Goal: Download file/media

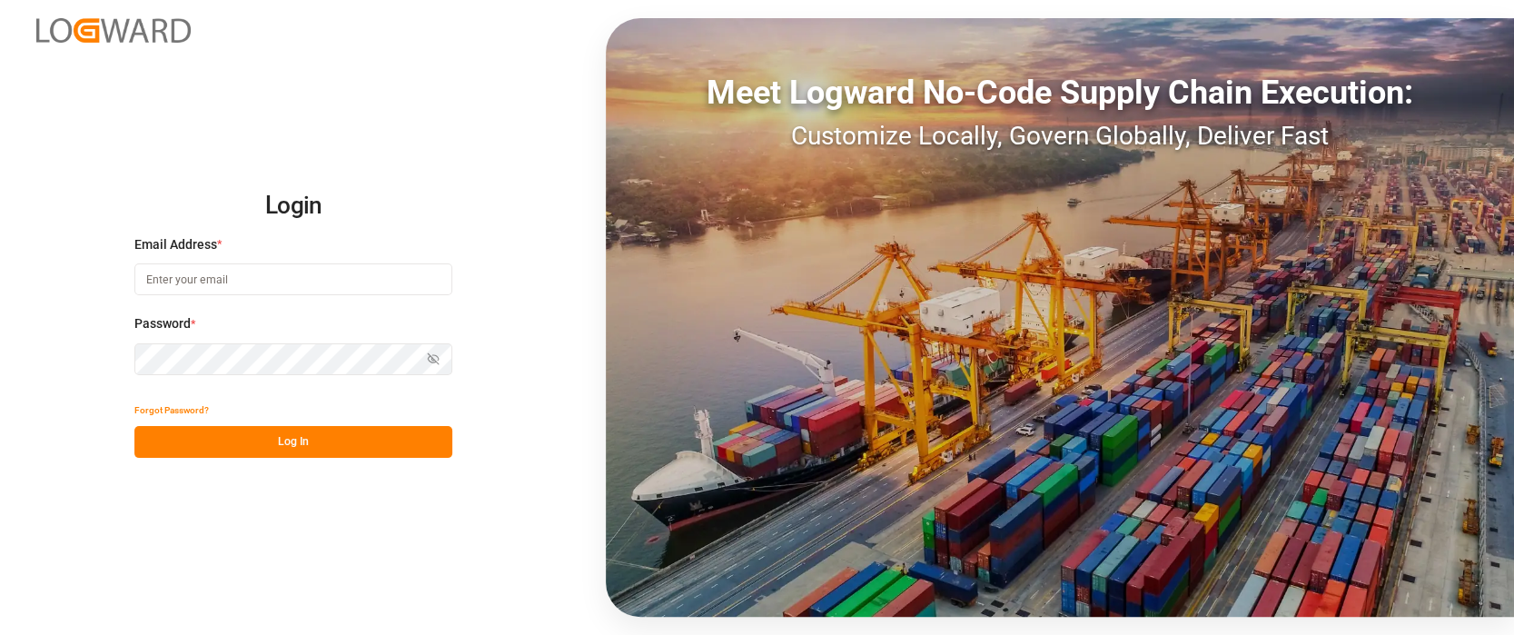
type input "[PERSON_NAME][EMAIL_ADDRESS][PERSON_NAME][DOMAIN_NAME]"
click at [310, 450] on button "Log In" at bounding box center [293, 442] width 318 height 32
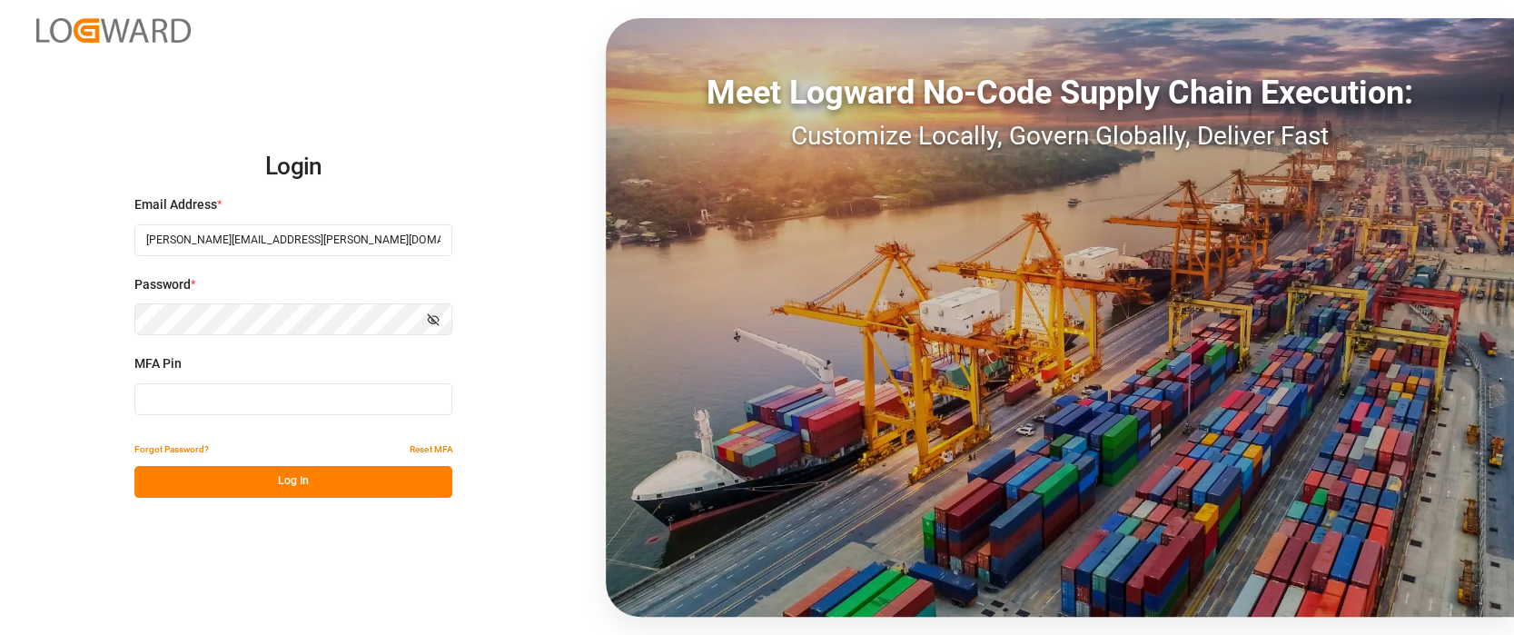
click at [218, 401] on input at bounding box center [293, 399] width 318 height 32
type input "536735"
click at [324, 471] on button "Log In" at bounding box center [293, 482] width 318 height 32
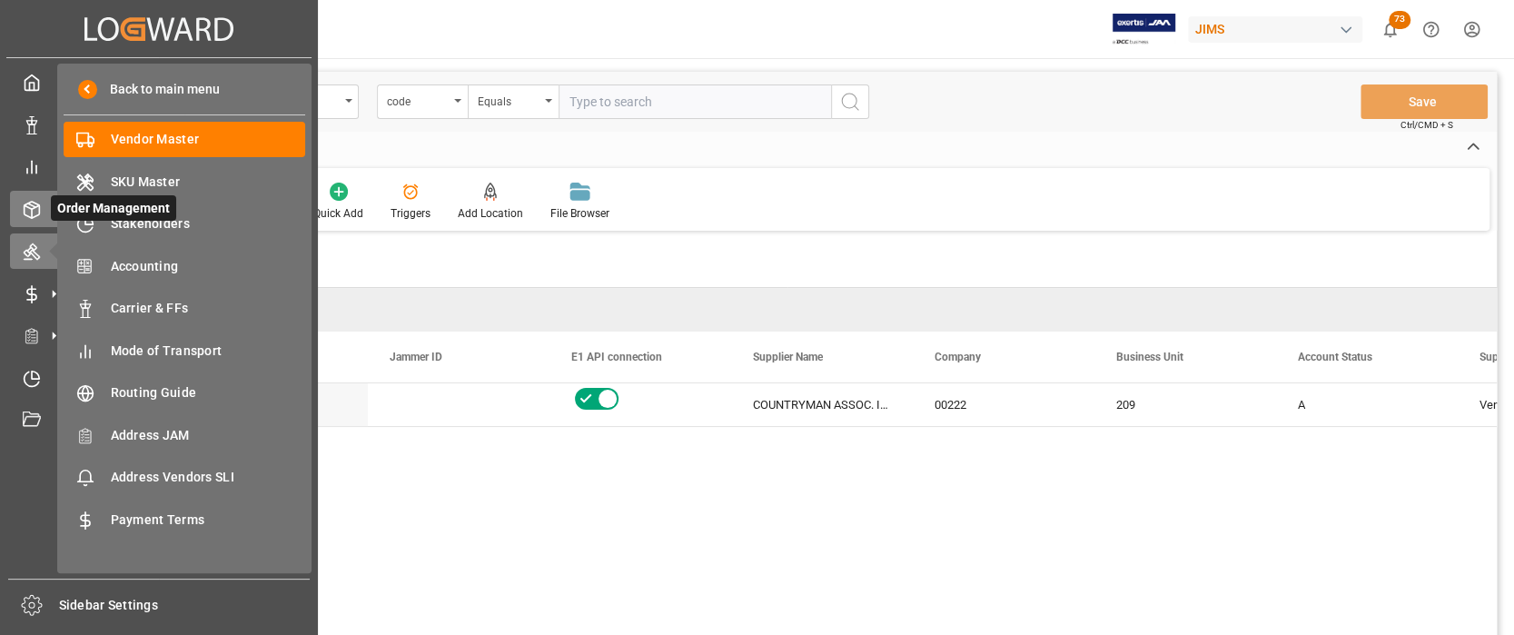
click at [25, 210] on icon at bounding box center [32, 210] width 18 height 18
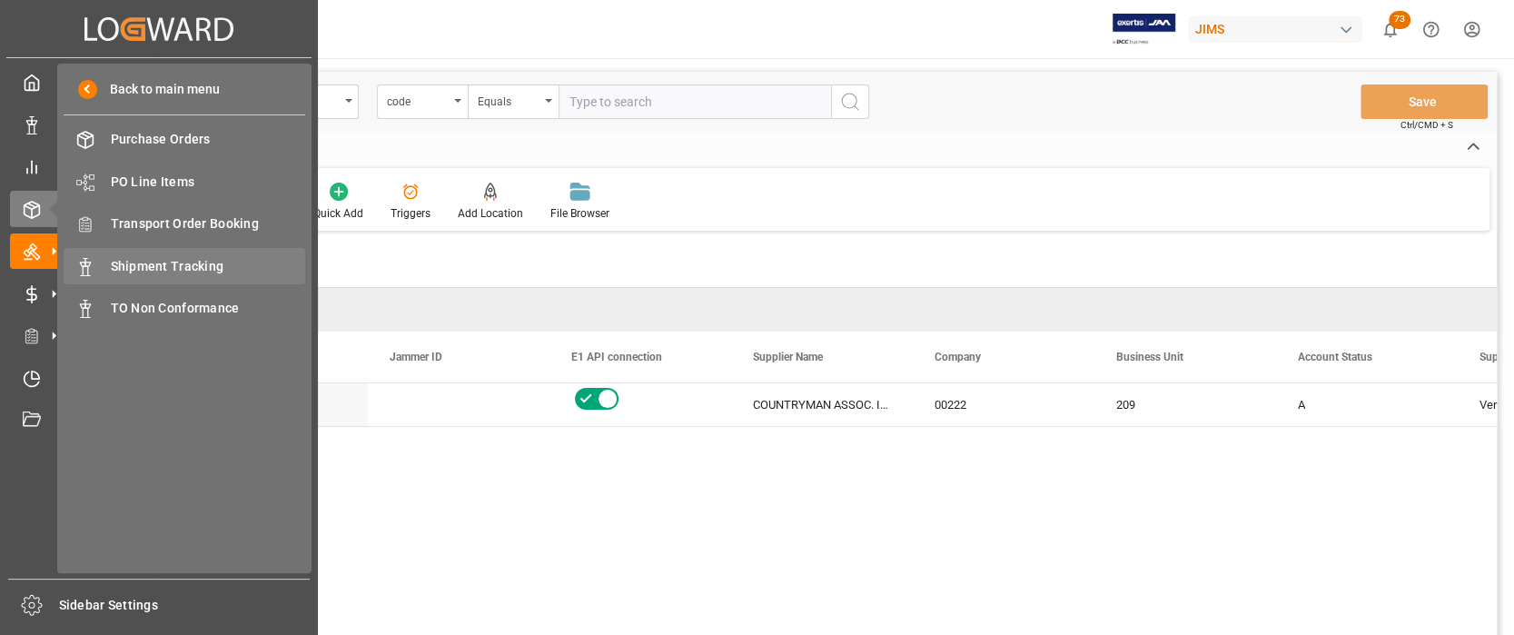
click at [164, 261] on span "Shipment Tracking" at bounding box center [208, 266] width 195 height 19
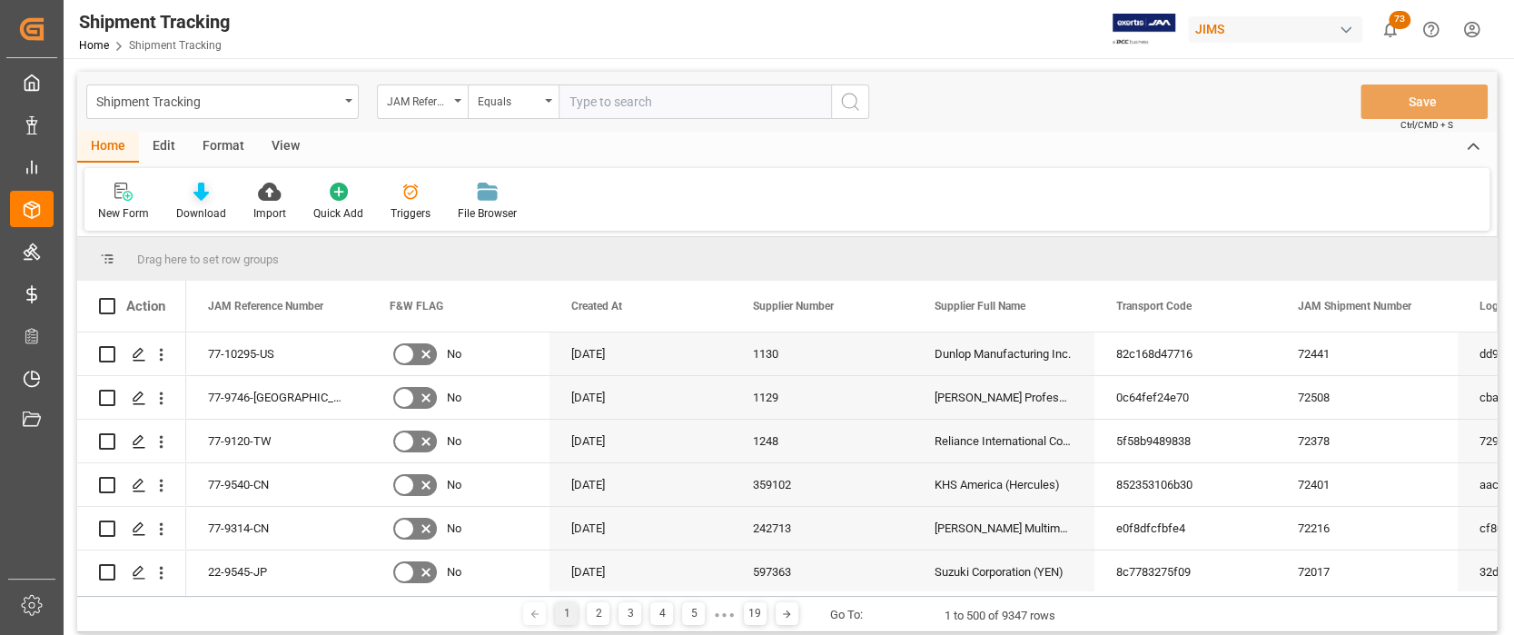
click at [199, 195] on icon at bounding box center [200, 192] width 15 height 18
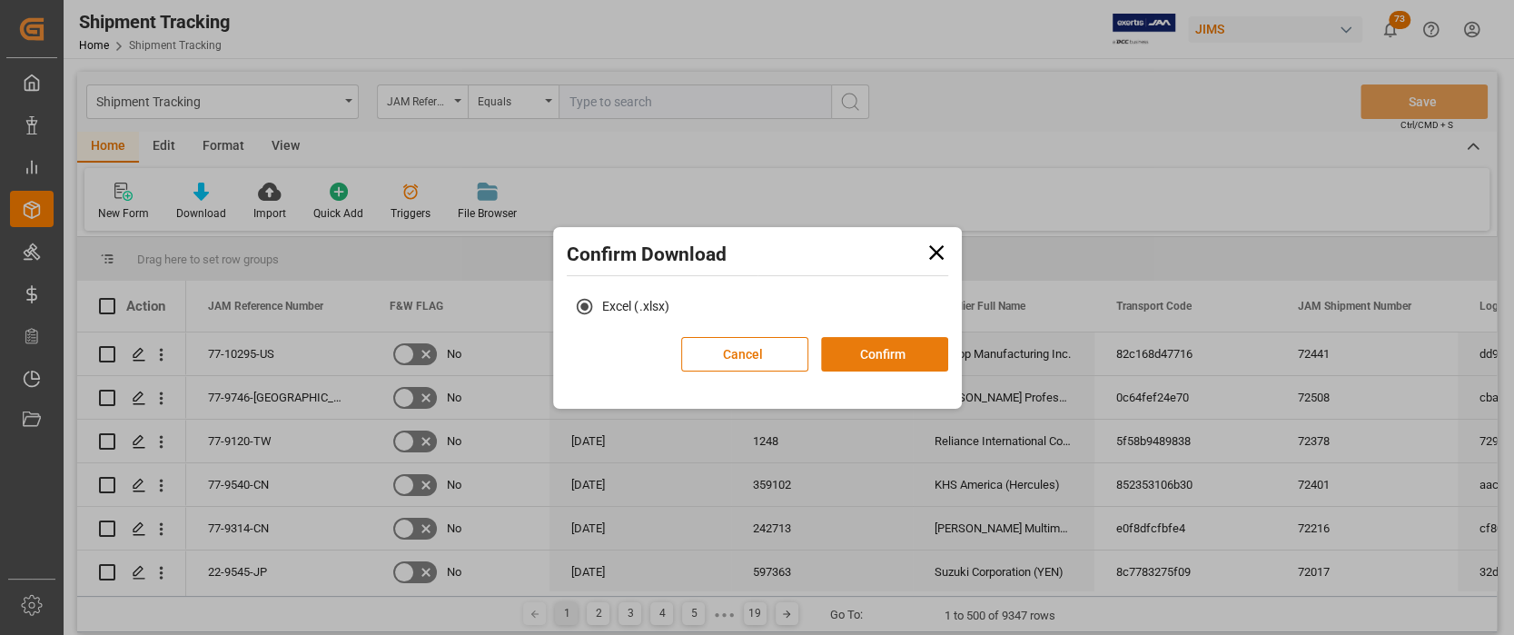
click at [905, 352] on button "Confirm" at bounding box center [884, 354] width 127 height 35
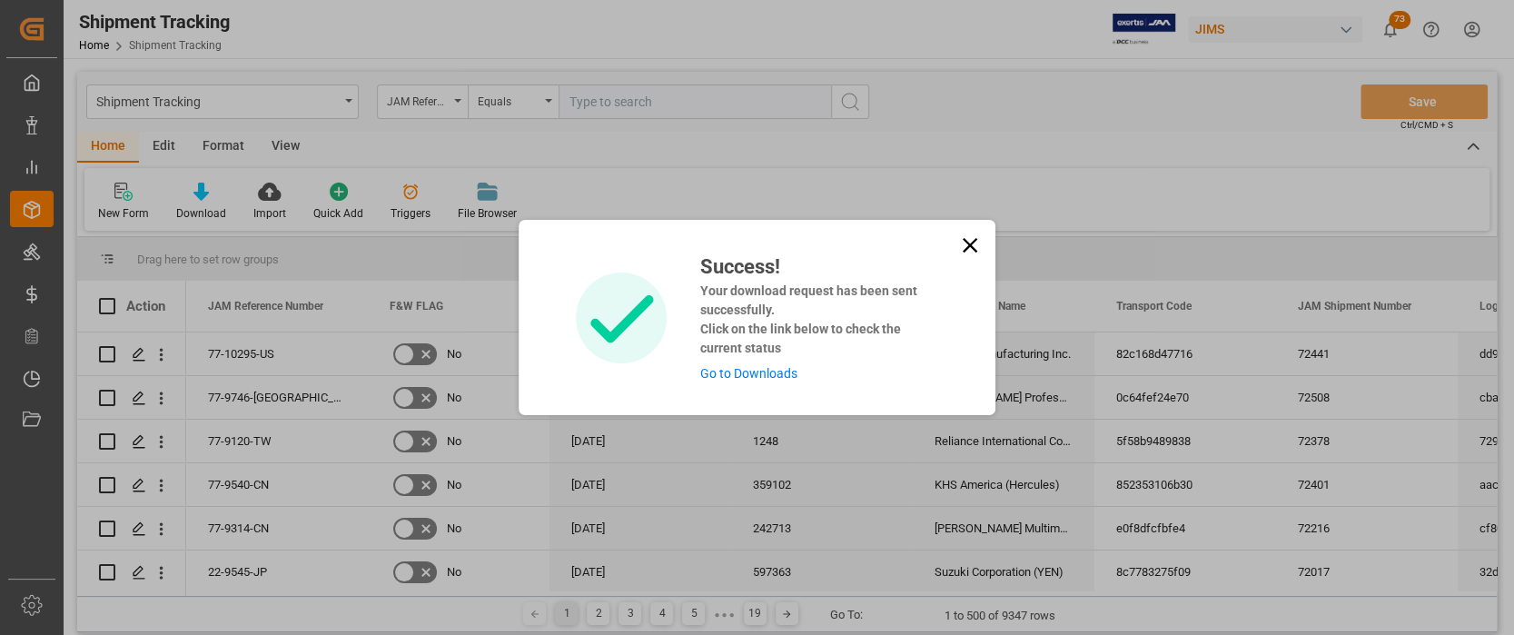
click at [738, 373] on link "Go to Downloads" at bounding box center [747, 373] width 97 height 15
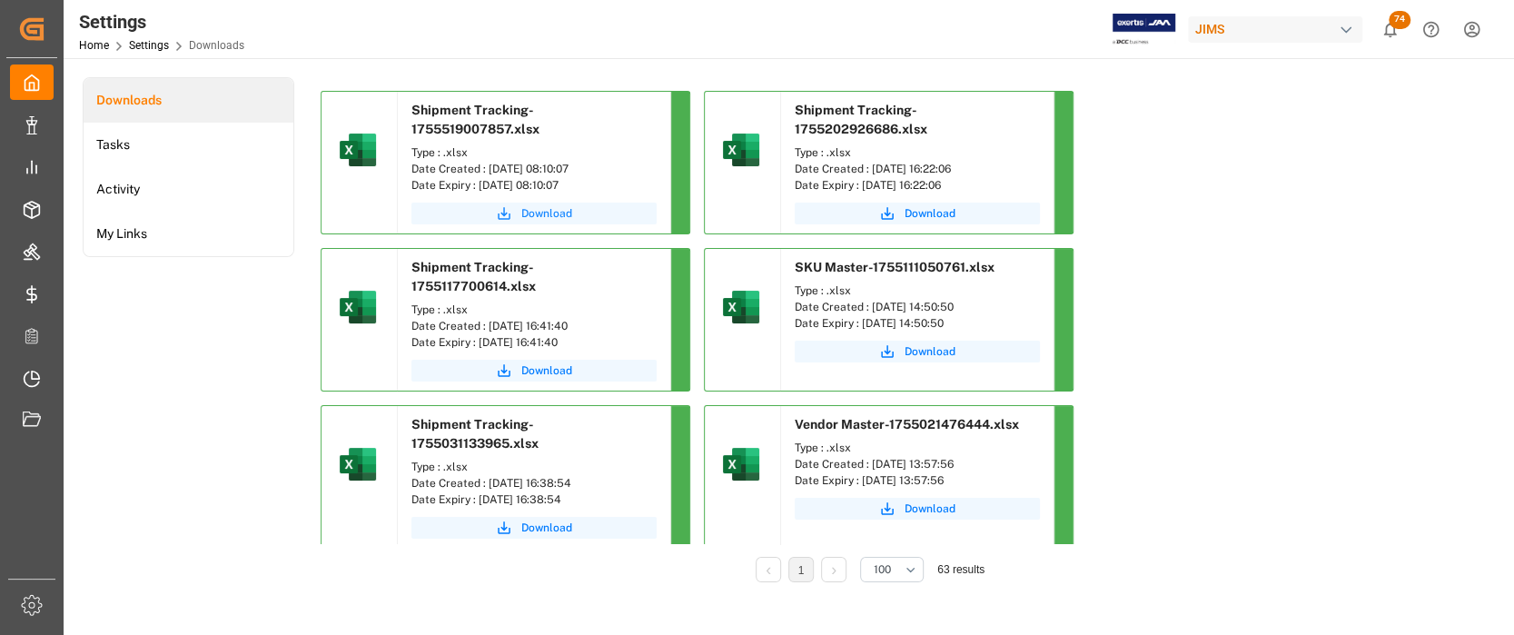
click at [542, 214] on span "Download" at bounding box center [546, 213] width 51 height 16
